Goal: Transaction & Acquisition: Book appointment/travel/reservation

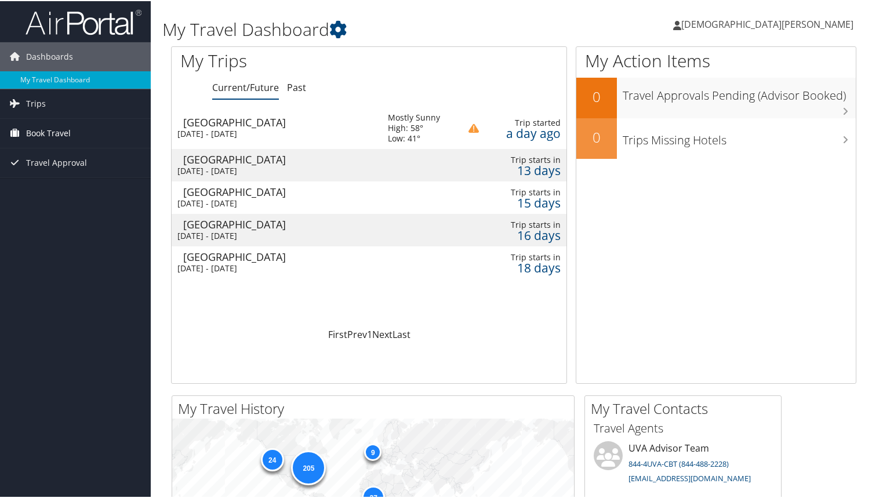
click at [70, 128] on span "Book Travel" at bounding box center [48, 132] width 45 height 29
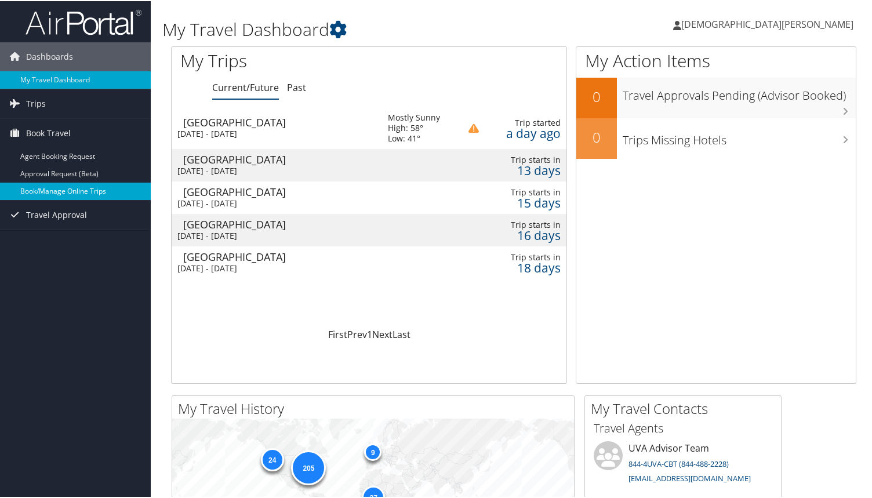
click at [73, 190] on link "Book/Manage Online Trips" at bounding box center [75, 190] width 151 height 17
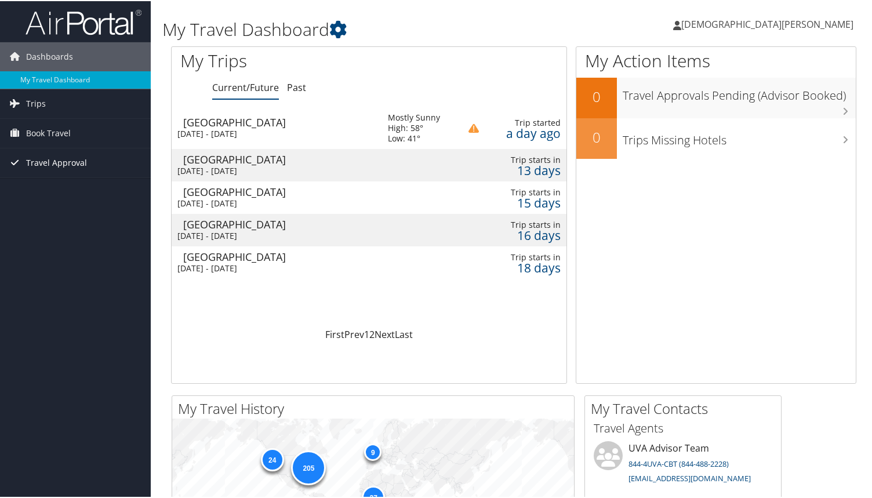
click at [84, 153] on span "Travel Approval" at bounding box center [56, 161] width 61 height 29
click at [61, 134] on span "Book Travel" at bounding box center [48, 132] width 45 height 29
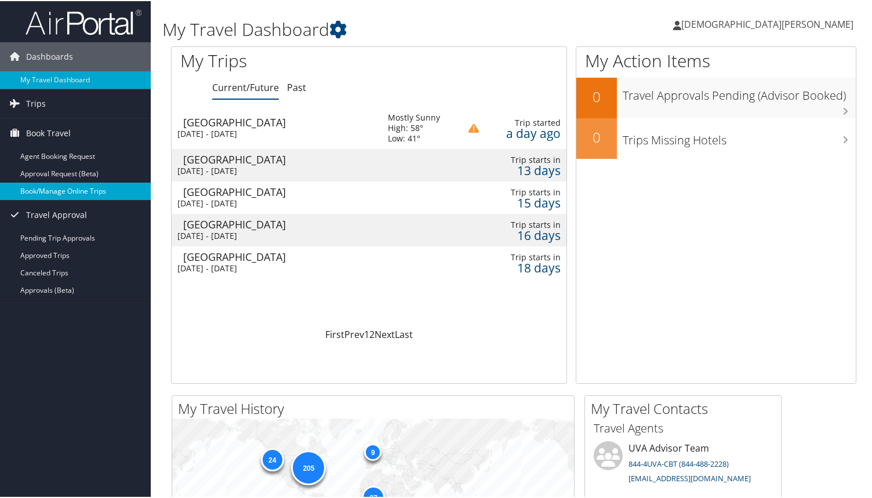
click at [64, 187] on link "Book/Manage Online Trips" at bounding box center [75, 190] width 151 height 17
